Goal: Information Seeking & Learning: Learn about a topic

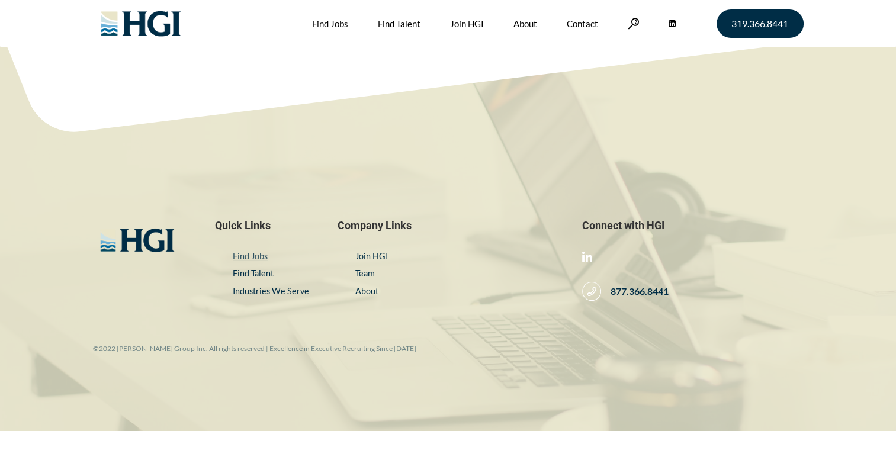
click at [251, 255] on link "Find Jobs" at bounding box center [250, 256] width 35 height 10
click at [321, 20] on link "Find Jobs" at bounding box center [330, 23] width 36 height 47
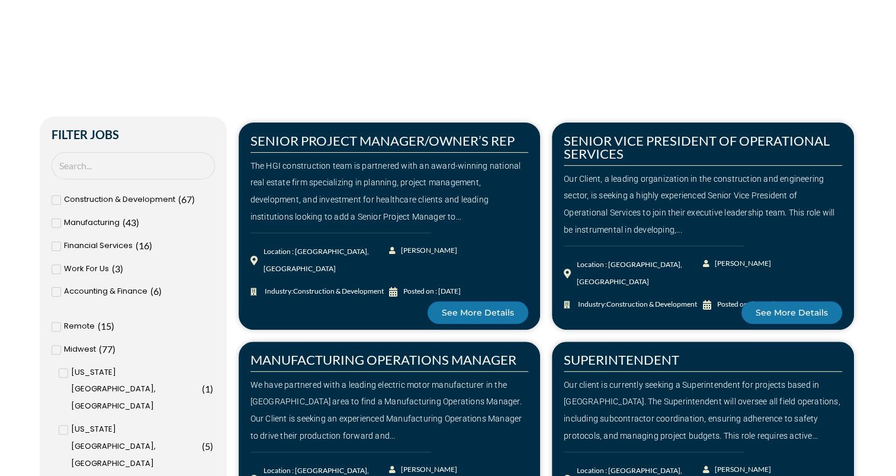
scroll to position [268, 0]
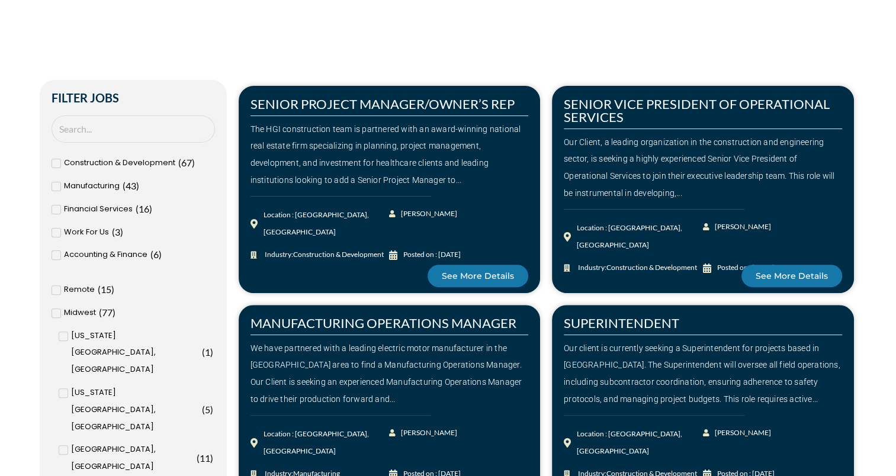
scroll to position [311, 0]
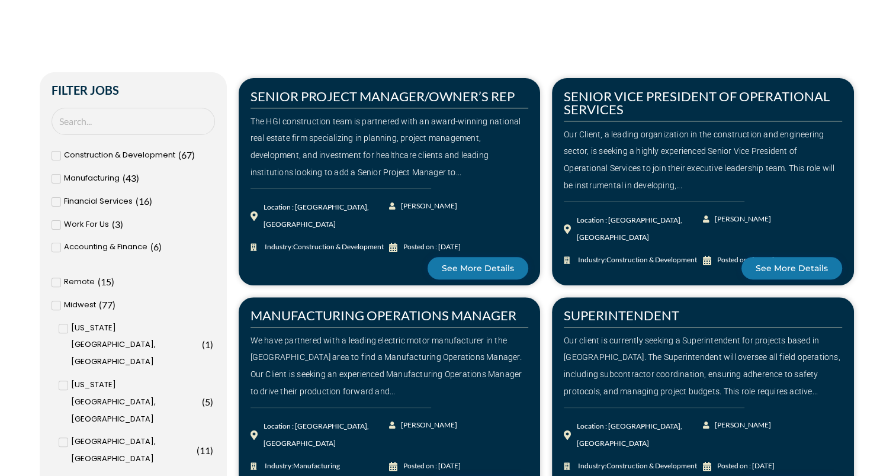
click at [56, 155] on icon at bounding box center [56, 156] width 4 height 3
click at [0, 0] on input "Construction & Development ( 67 )" at bounding box center [0, 0] width 0 height 0
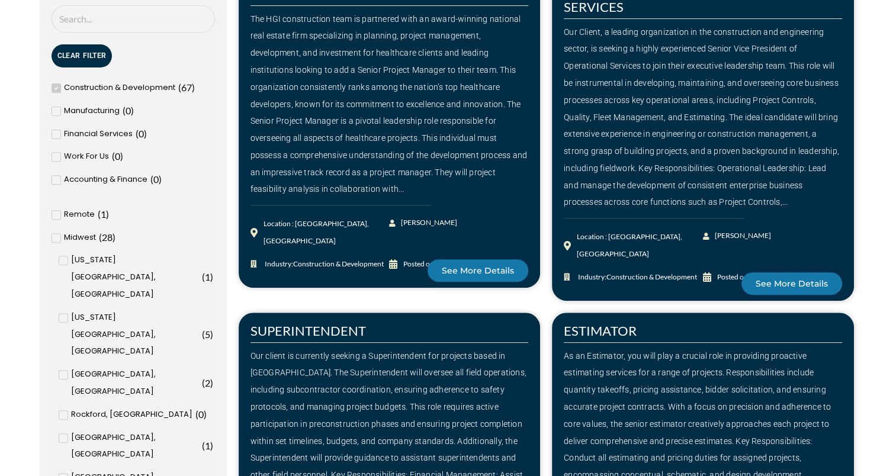
scroll to position [415, 0]
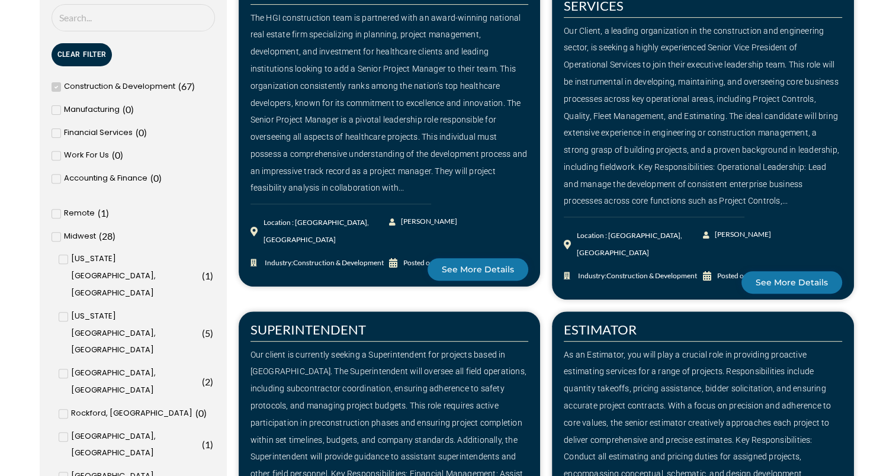
click at [56, 213] on icon at bounding box center [56, 214] width 4 height 3
click at [0, 0] on input "Remote ( 1 )" at bounding box center [0, 0] width 0 height 0
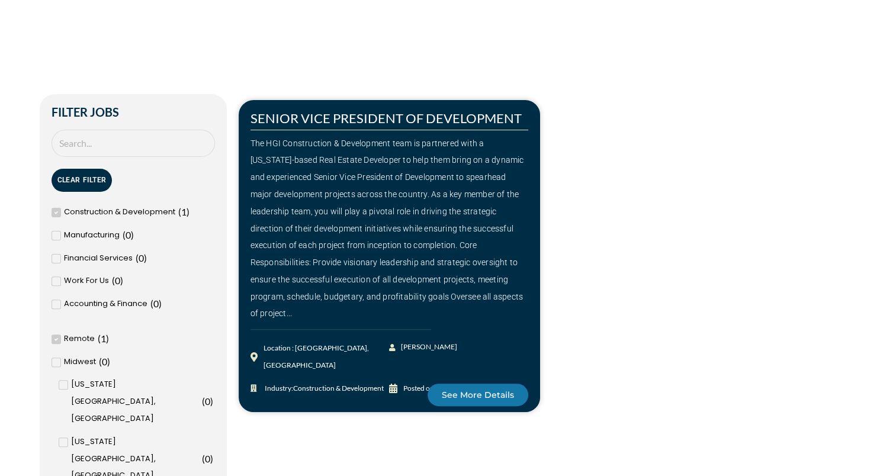
scroll to position [292, 0]
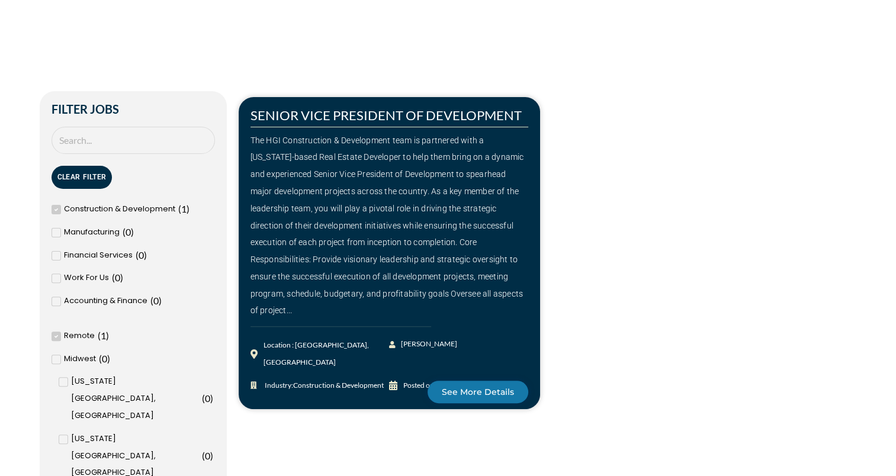
click at [56, 336] on icon at bounding box center [56, 336] width 4 height 3
click at [0, 0] on input "Remote ( 1 )" at bounding box center [0, 0] width 0 height 0
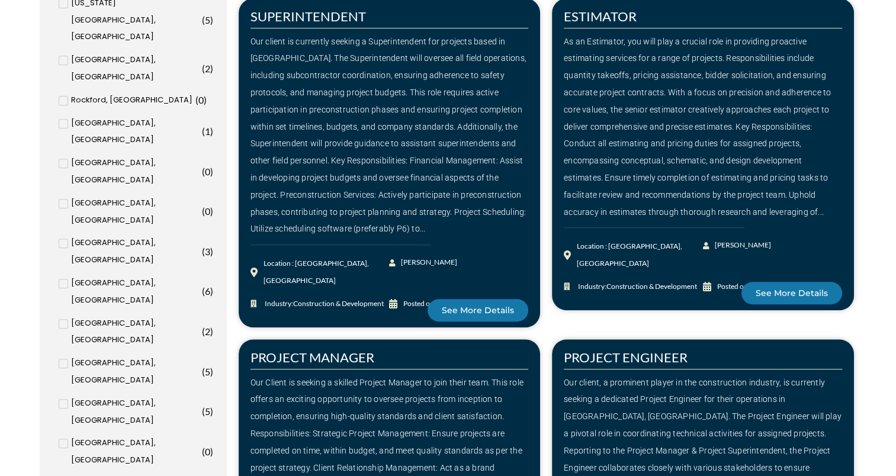
scroll to position [732, 0]
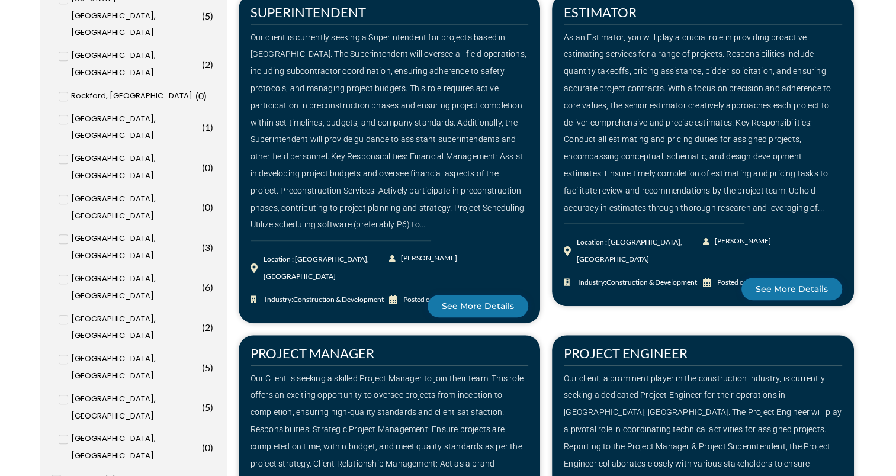
click at [0, 0] on input "Baltimore, MD ( 1 )" at bounding box center [0, 0] width 0 height 0
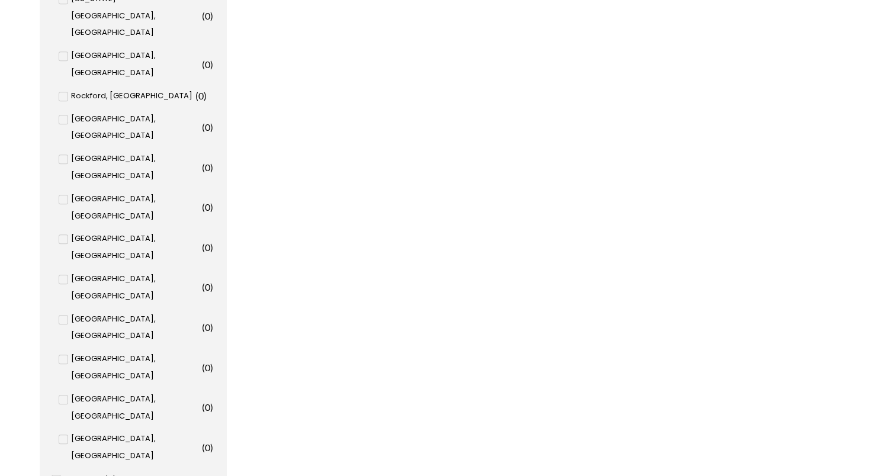
click at [0, 0] on input "Washington, DC ( 0 )" at bounding box center [0, 0] width 0 height 0
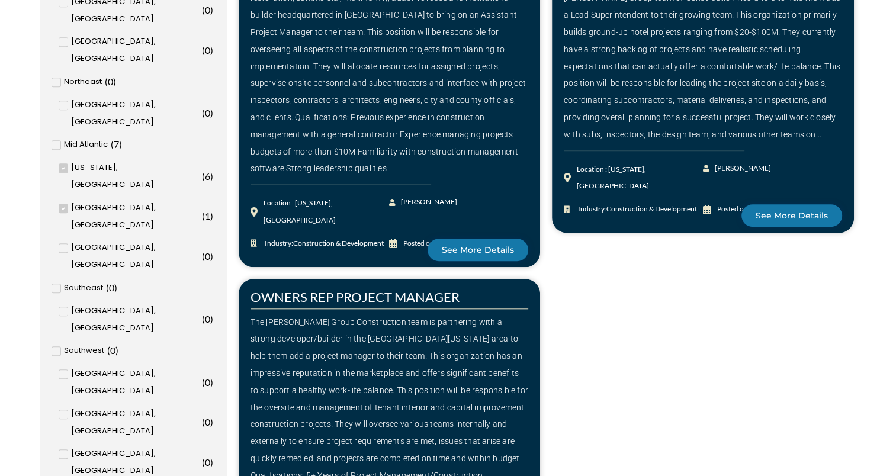
scroll to position [1127, 0]
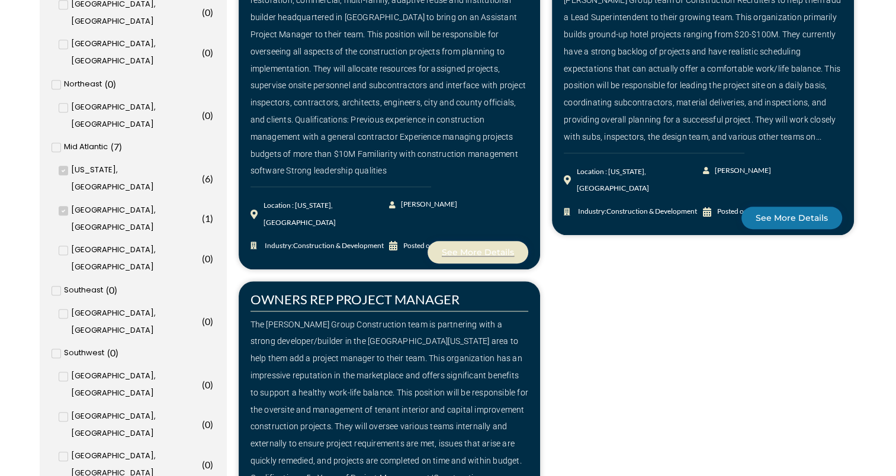
click at [485, 248] on span "See More Details" at bounding box center [478, 252] width 72 height 8
